Goal: Find specific page/section

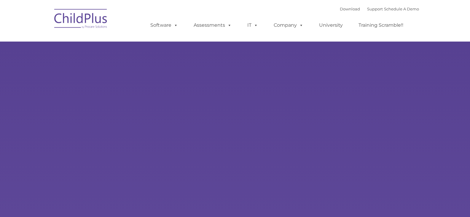
type input ""
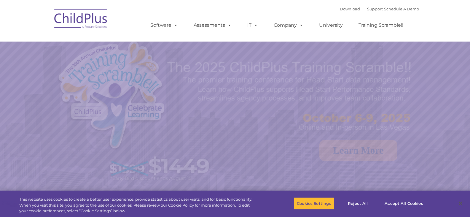
select select "MEDIUM"
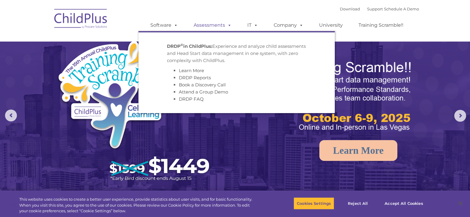
click at [202, 25] on link "Assessments" at bounding box center [213, 25] width 50 height 12
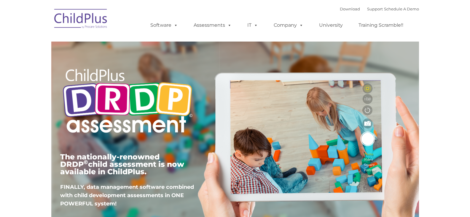
type input ""
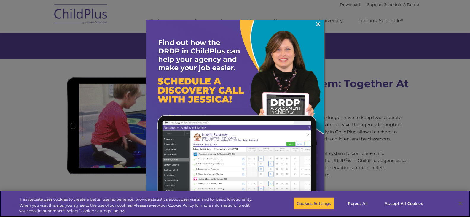
scroll to position [420, 0]
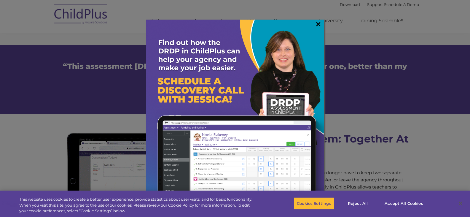
drag, startPoint x: 61, startPoint y: 0, endPoint x: 317, endPoint y: 22, distance: 257.0
click at [317, 22] on link "×" at bounding box center [318, 24] width 7 height 6
